Goal: Task Accomplishment & Management: Manage account settings

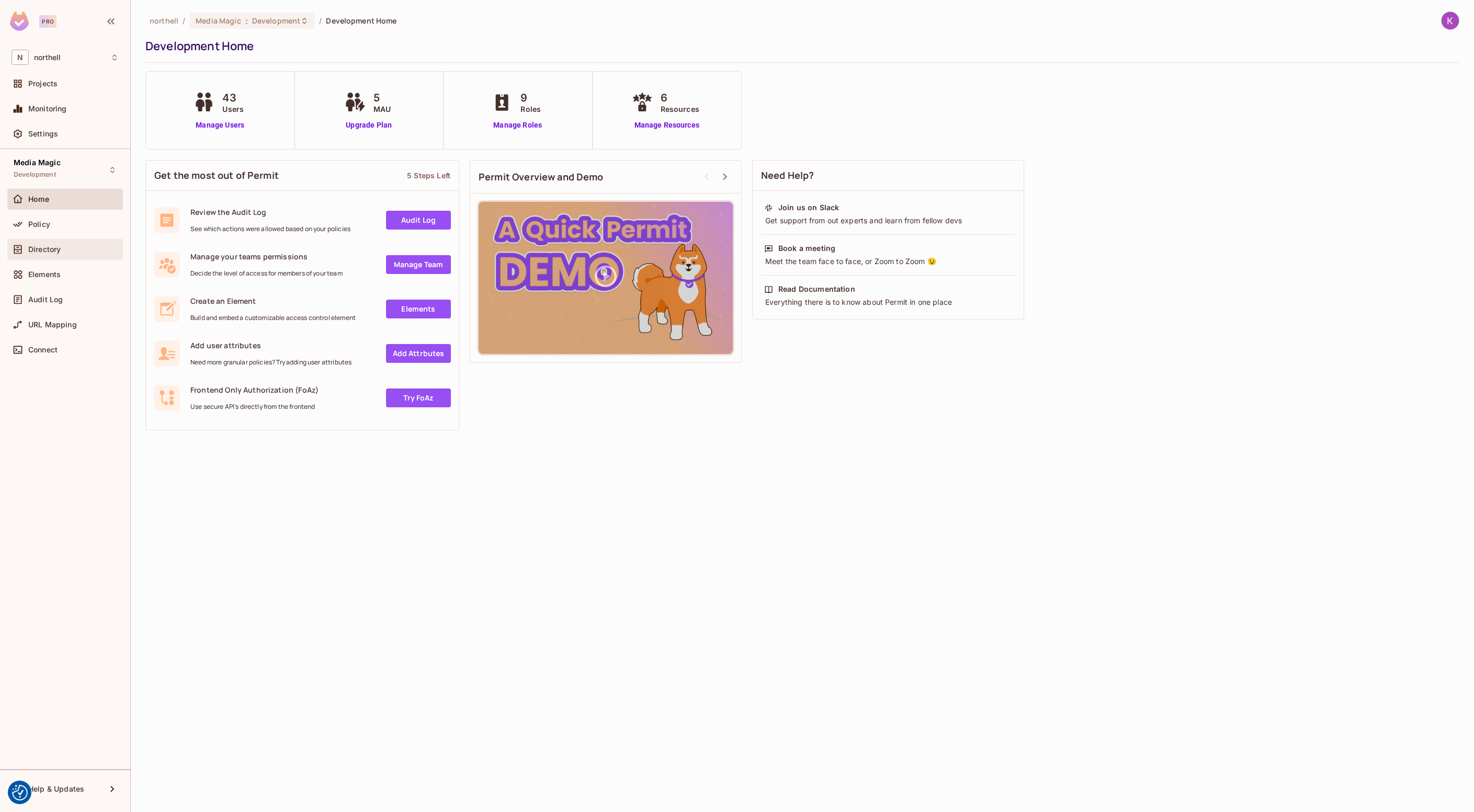
click at [57, 245] on span "Directory" at bounding box center [44, 249] width 33 height 9
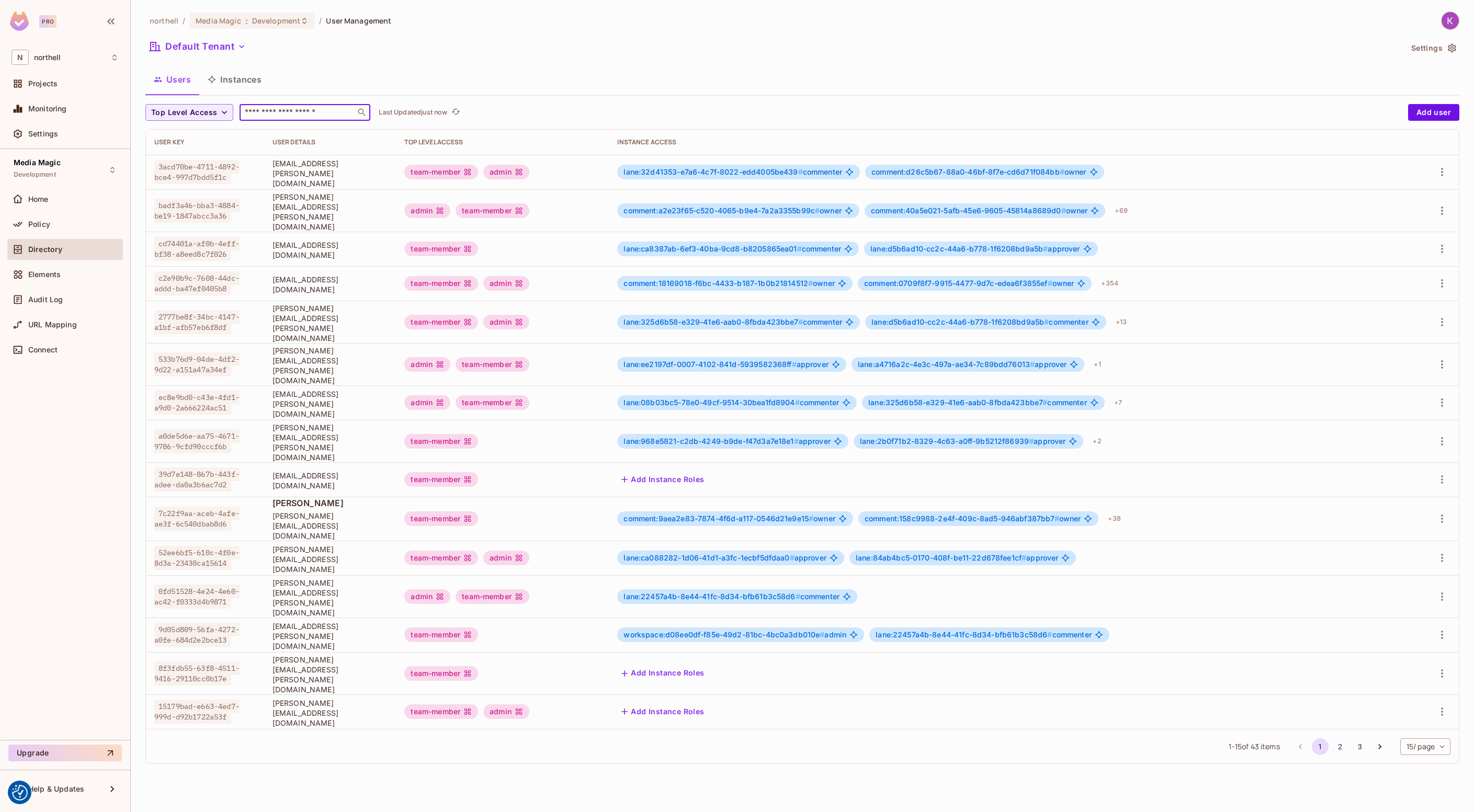
click at [297, 109] on input "text" at bounding box center [297, 113] width 110 height 11
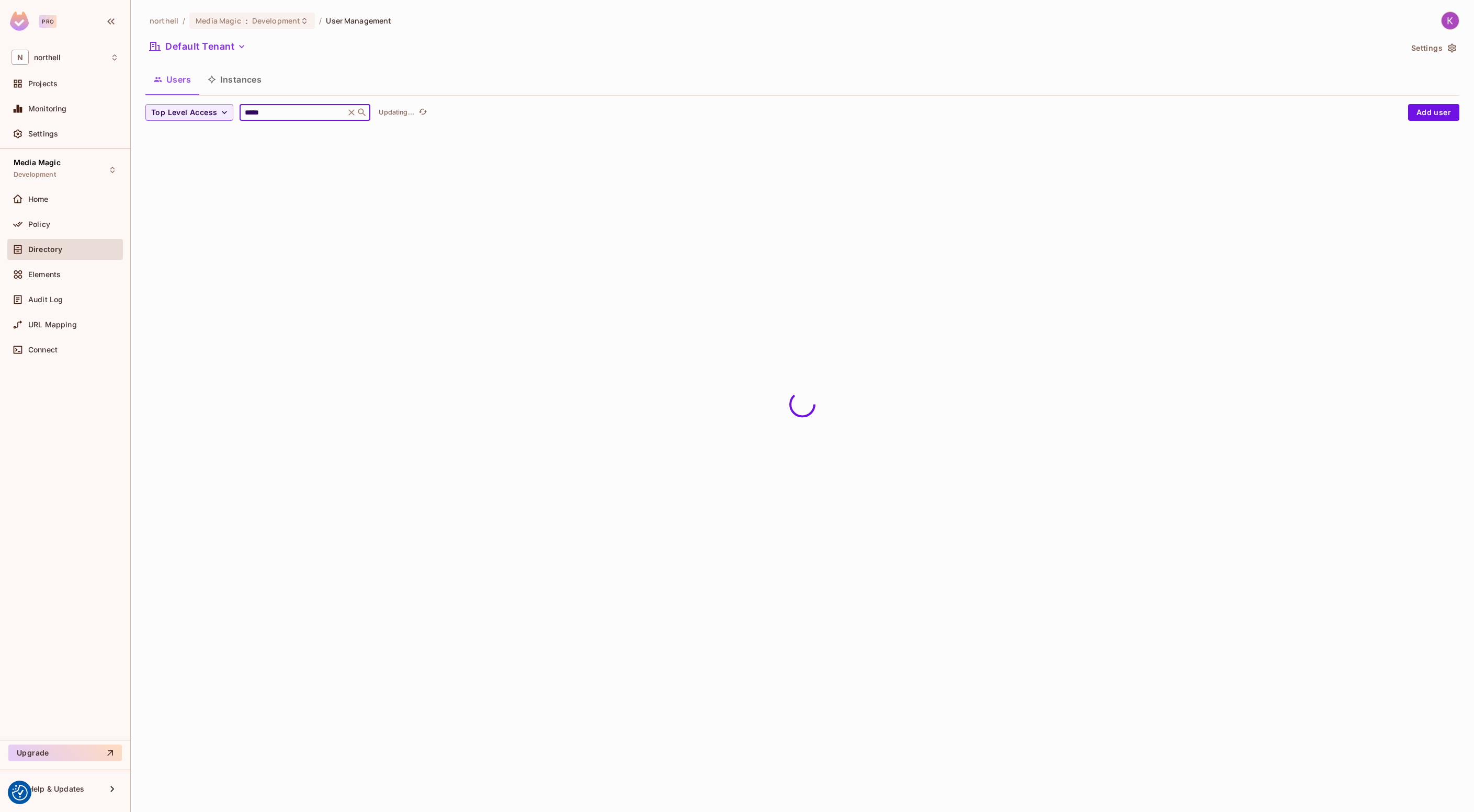
type input "*****"
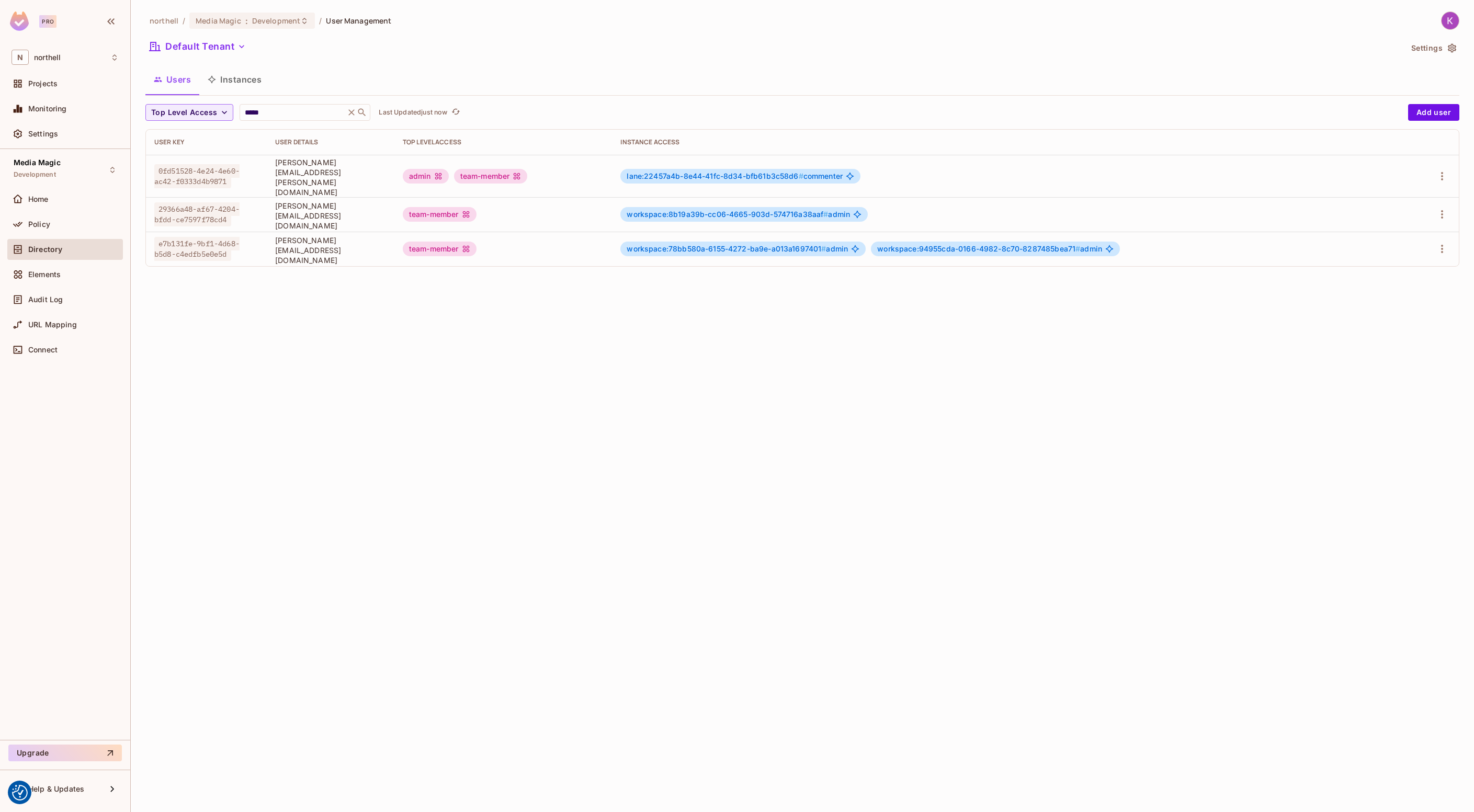
click at [469, 71] on div "Users Instances" at bounding box center [802, 79] width 1314 height 26
click at [850, 210] on span "workspace:8b19a39b-cc06-4665-903d-574716a38aaf # admin" at bounding box center [738, 214] width 223 height 9
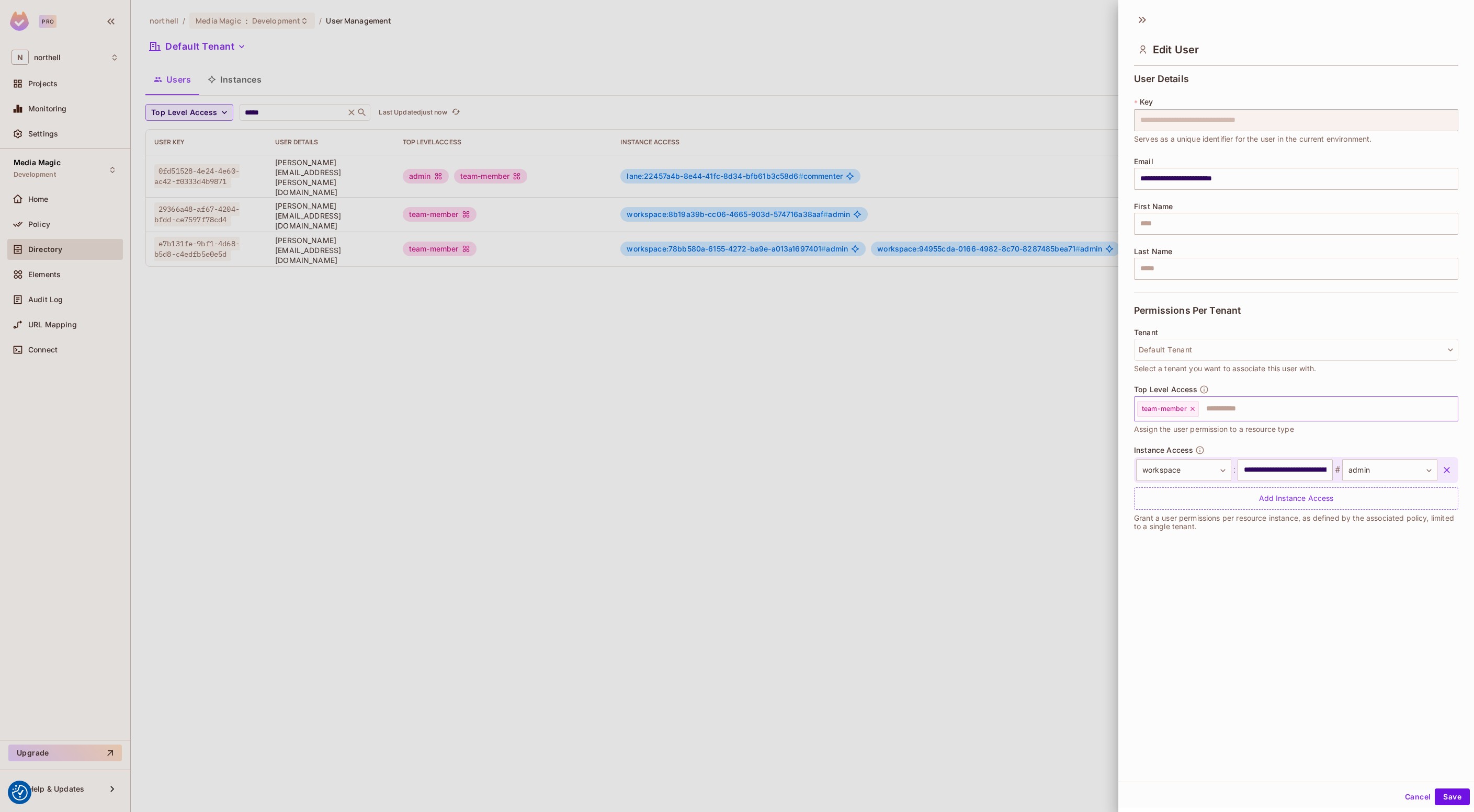
click at [1250, 401] on input "text" at bounding box center [1319, 409] width 238 height 21
click at [1184, 451] on li "admin" at bounding box center [1288, 454] width 309 height 19
click at [1437, 793] on button "Save" at bounding box center [1452, 797] width 35 height 17
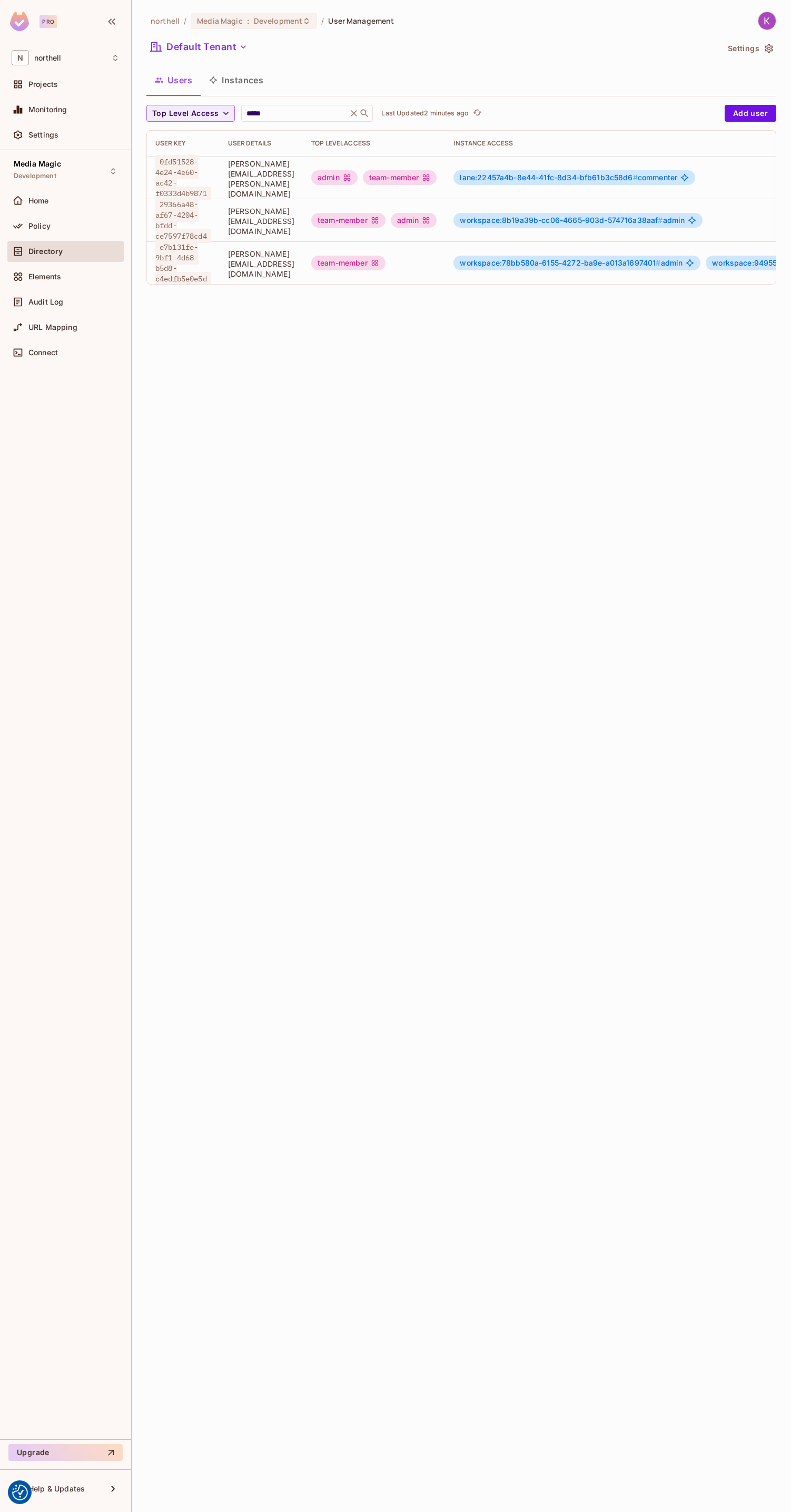
click at [353, 808] on div "northell / Media Magic : Development / User Management Default Tenant Settings …" at bounding box center [461, 756] width 659 height 1512
